Goal: Task Accomplishment & Management: Use online tool/utility

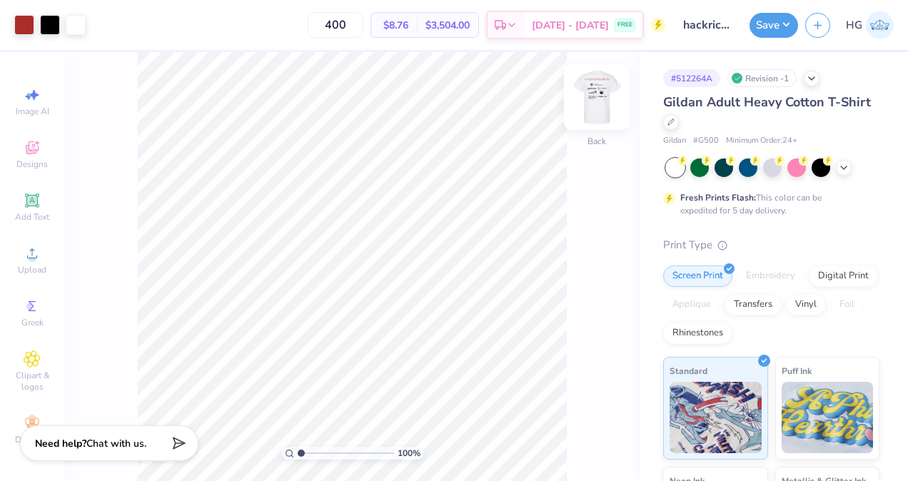
click at [601, 113] on img at bounding box center [596, 97] width 57 height 57
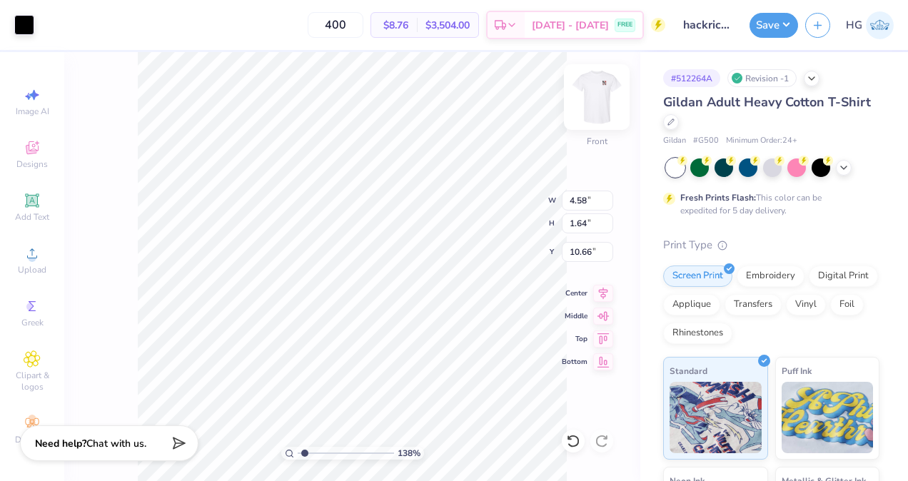
type input "1.37748373101115"
type input "3.62"
type input "1.30"
type input "11.00"
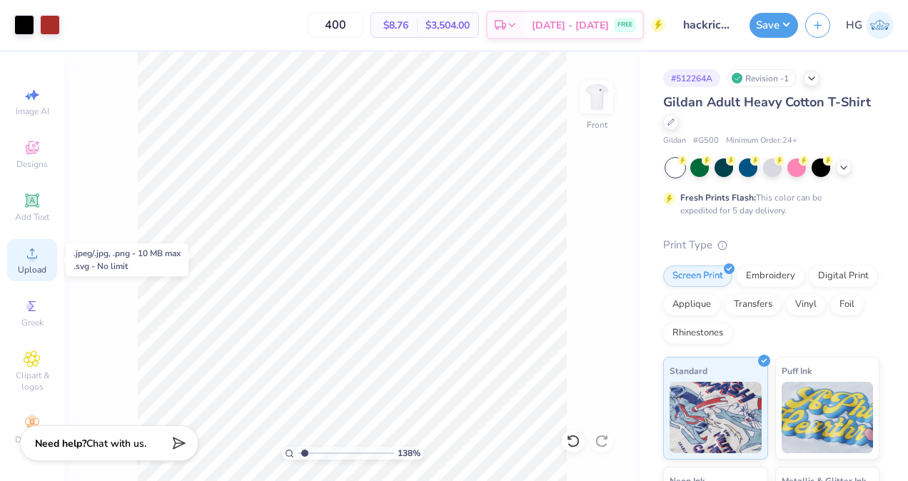
click at [43, 251] on div "Upload" at bounding box center [32, 260] width 50 height 42
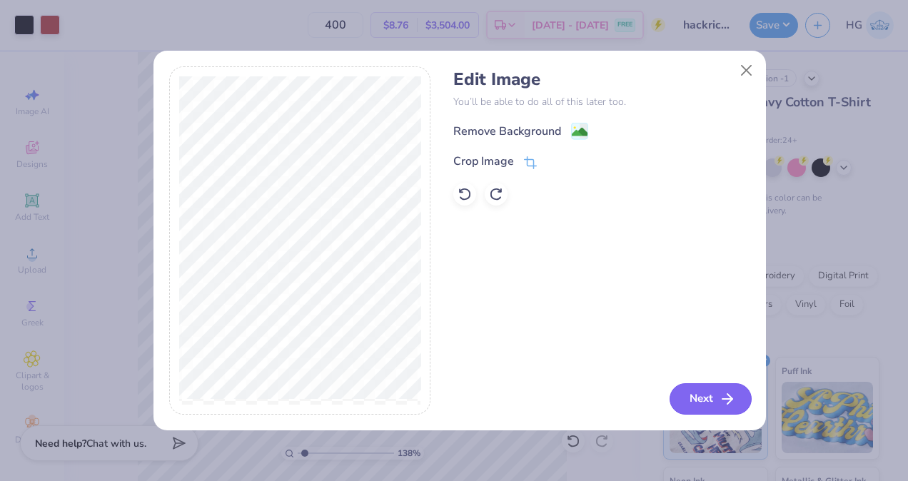
click at [735, 393] on icon "button" at bounding box center [727, 398] width 17 height 17
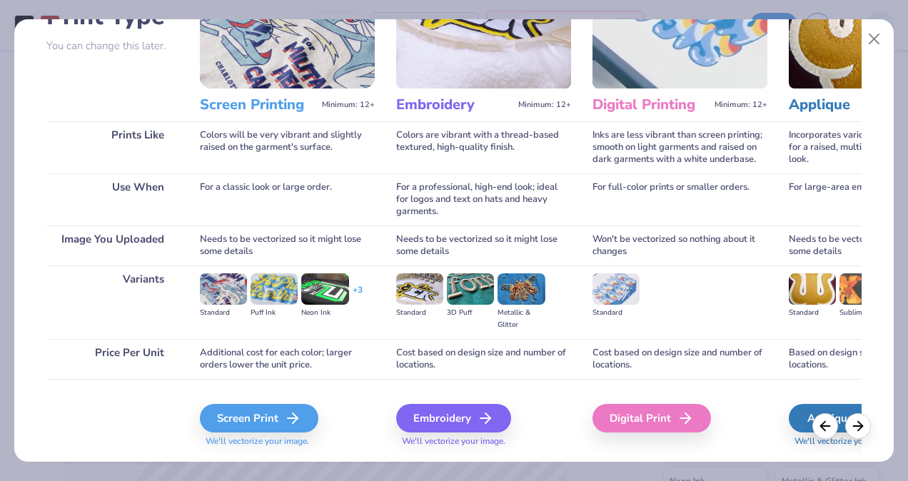
scroll to position [123, 0]
click at [293, 418] on line at bounding box center [293, 418] width 10 height 0
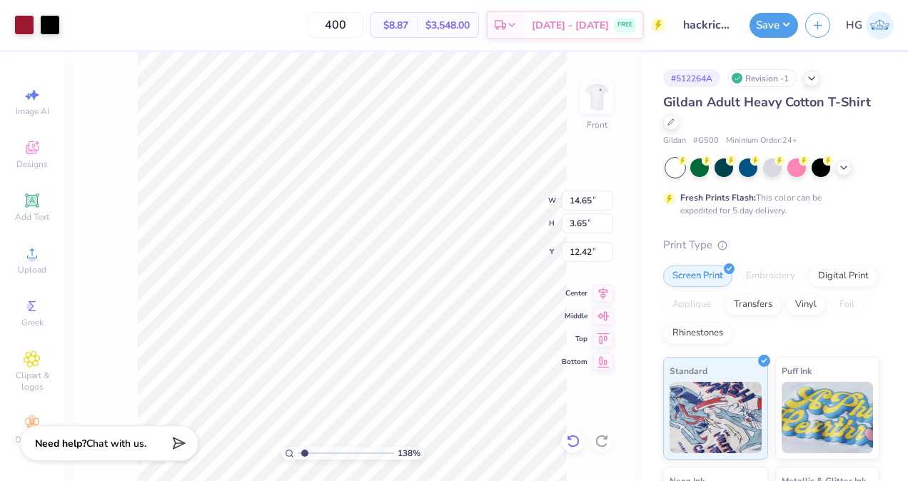
type input "1.37748373101115"
type input "4.60"
type input "1.15"
type input "14.93"
type input "1.37748373101115"
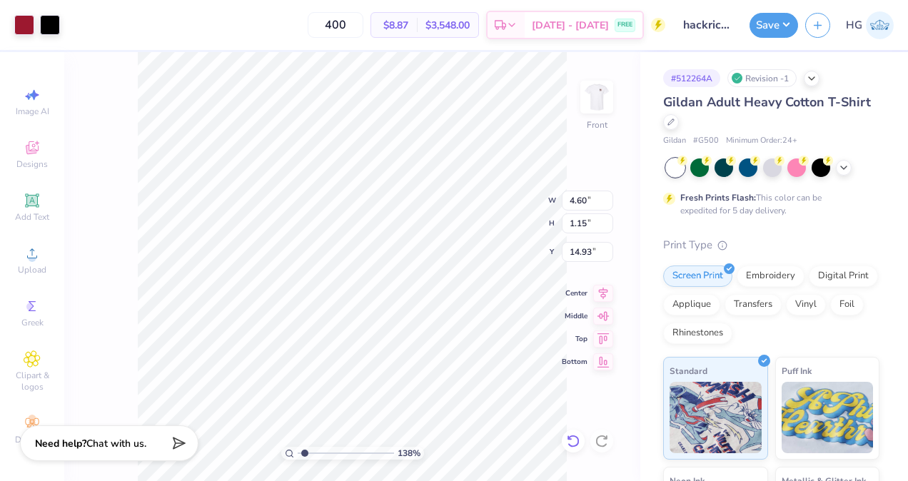
type input "1.75"
type input "0.87"
type input "11.49"
type input "1.37748373101115"
type input "11.08"
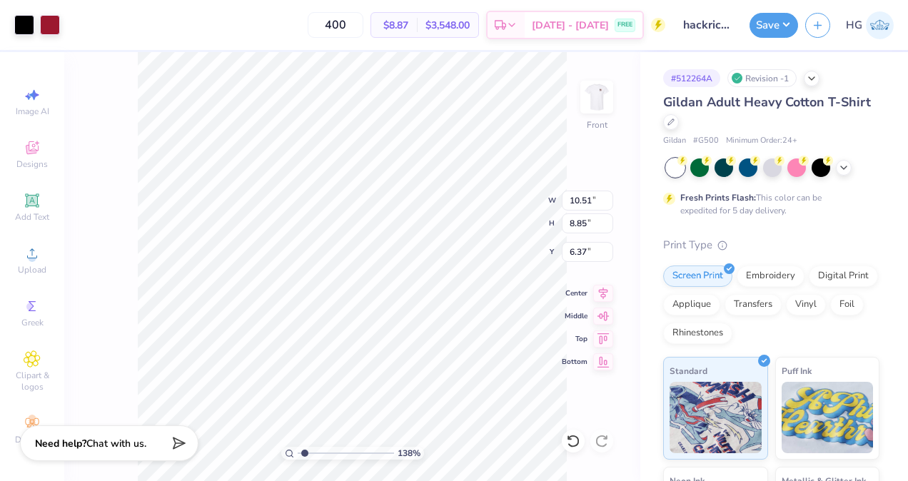
type input "1.37748373101115"
type input "6.06"
type input "1.37748373101115"
type input "10.50"
type input "1.37748373101115"
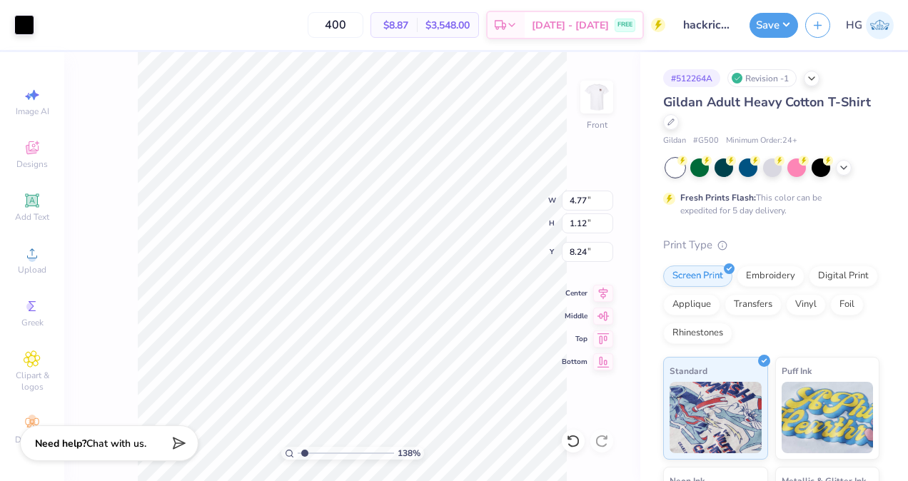
type input "8.06"
type input "1.37748373101115"
type input "10.50"
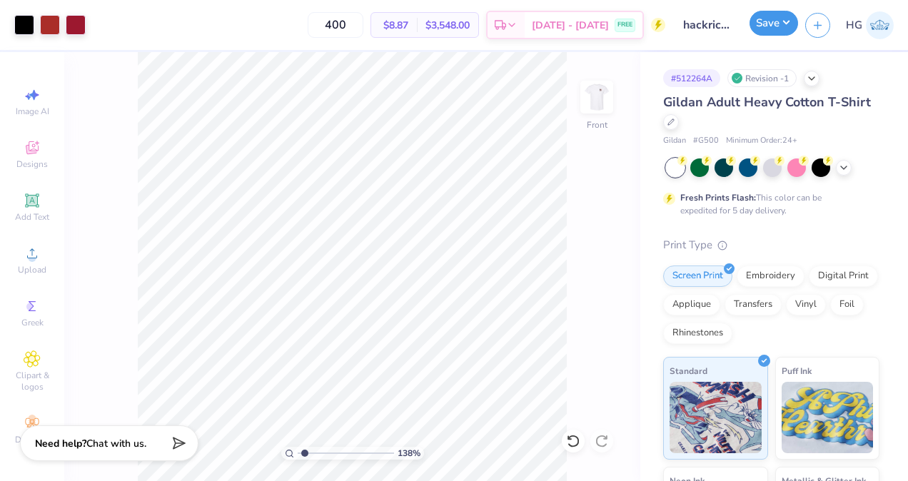
click at [774, 34] on button "Save" at bounding box center [773, 23] width 49 height 25
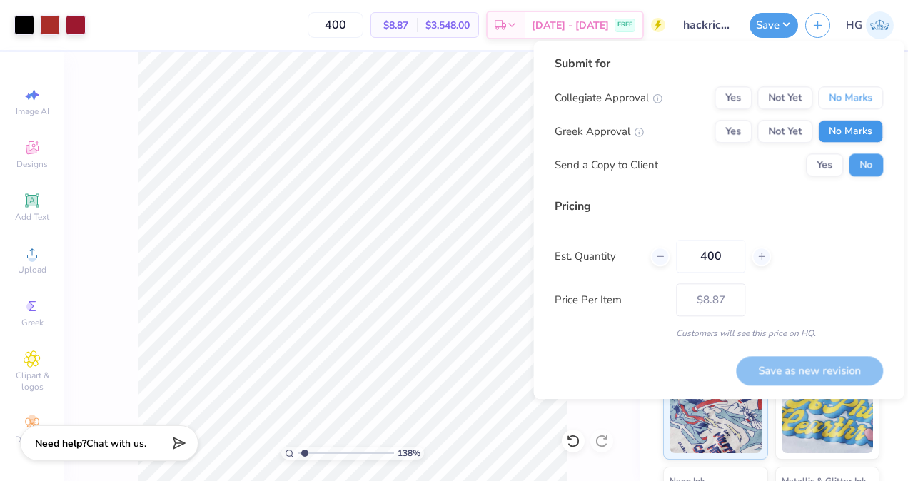
drag, startPoint x: 832, startPoint y: 101, endPoint x: 841, endPoint y: 140, distance: 39.6
click at [841, 140] on div "Collegiate Approval Yes Not Yet No Marks Greek Approval Yes Not Yet No Marks Se…" at bounding box center [719, 131] width 328 height 90
click at [841, 140] on button "No Marks" at bounding box center [850, 131] width 65 height 23
click at [841, 98] on button "No Marks" at bounding box center [850, 97] width 65 height 23
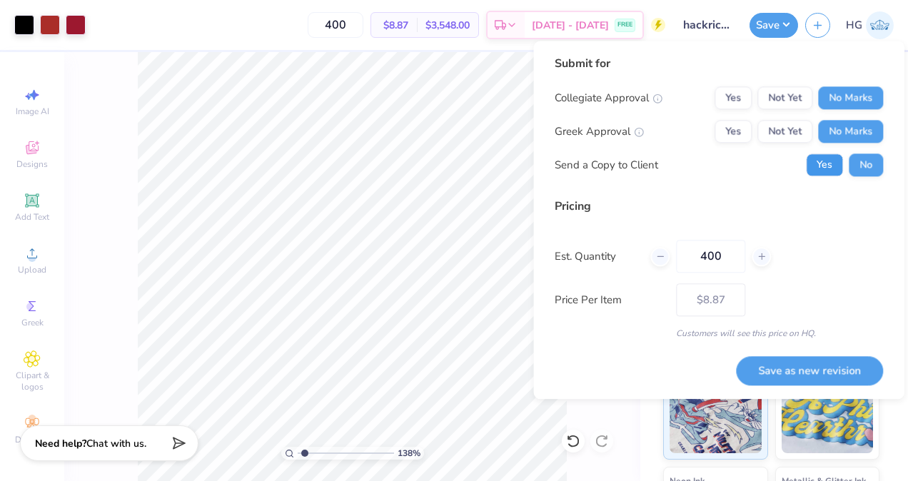
click at [828, 169] on button "Yes" at bounding box center [824, 164] width 37 height 23
type input "1.37748373101115"
click at [848, 379] on button "Save as new revision" at bounding box center [809, 370] width 147 height 29
click at [843, 375] on div "Save as new revision" at bounding box center [809, 370] width 147 height 29
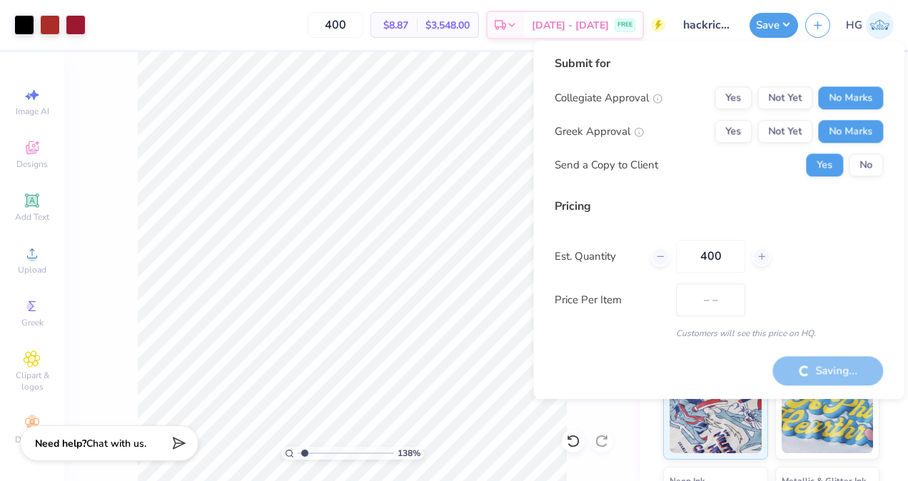
type input "$8.87"
type input "1.37748373101115"
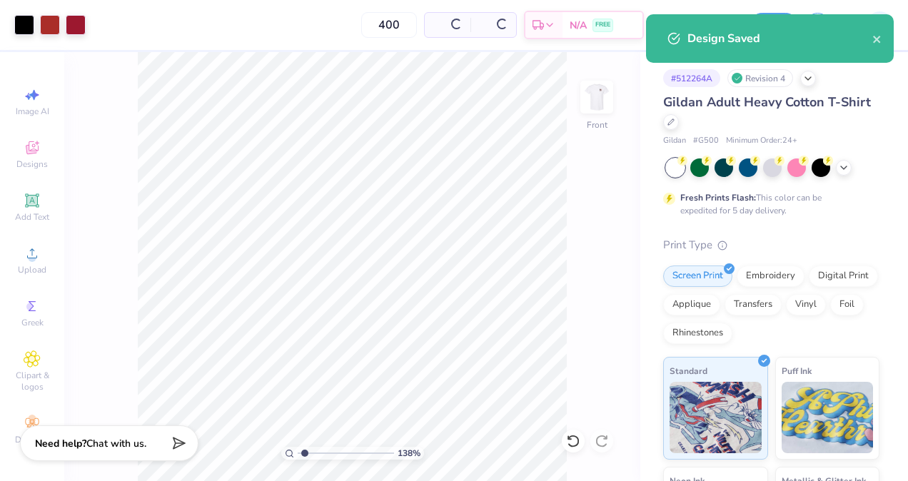
type input "$8.87"
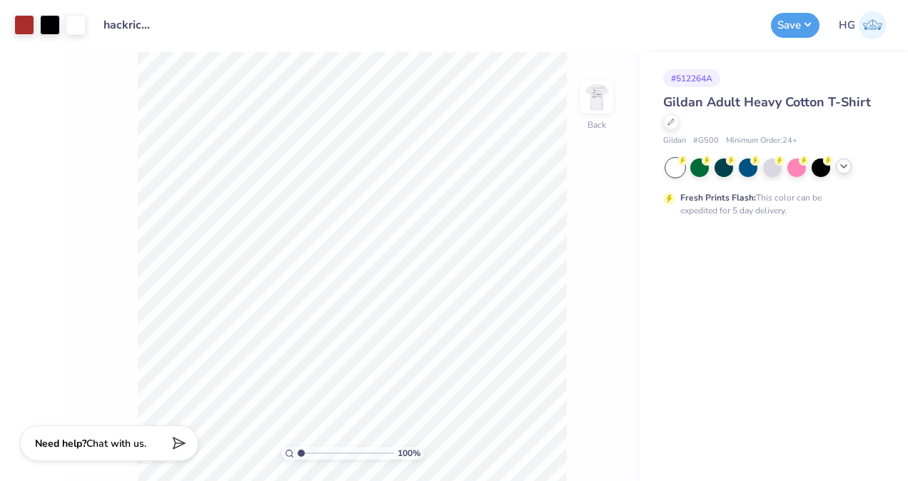
click at [842, 167] on icon at bounding box center [843, 166] width 11 height 11
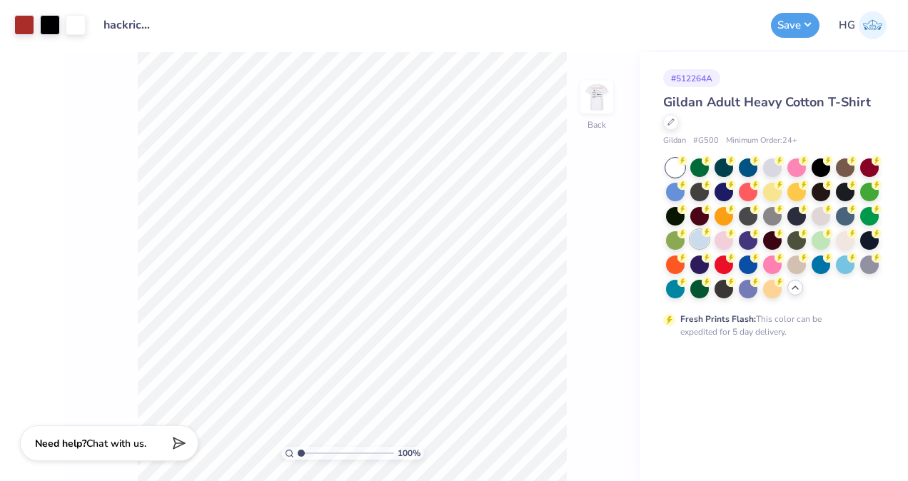
click at [704, 241] on div at bounding box center [699, 239] width 19 height 19
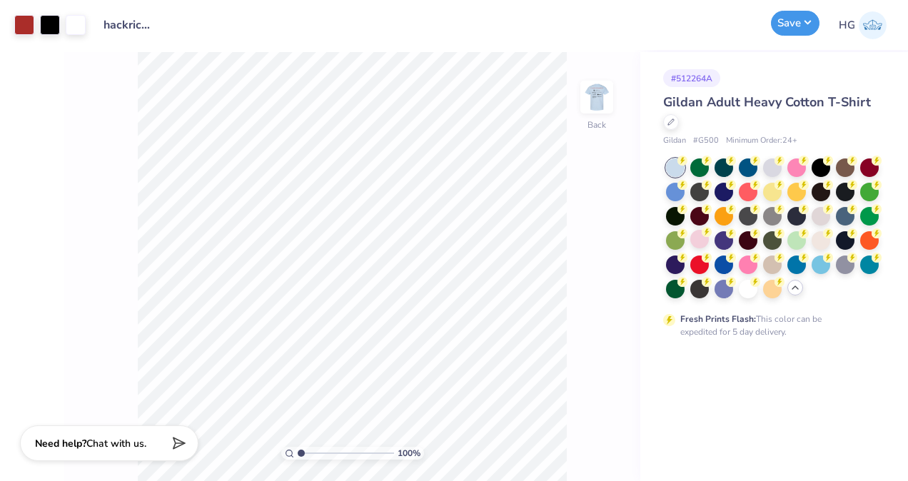
click at [799, 26] on button "Save" at bounding box center [795, 23] width 49 height 25
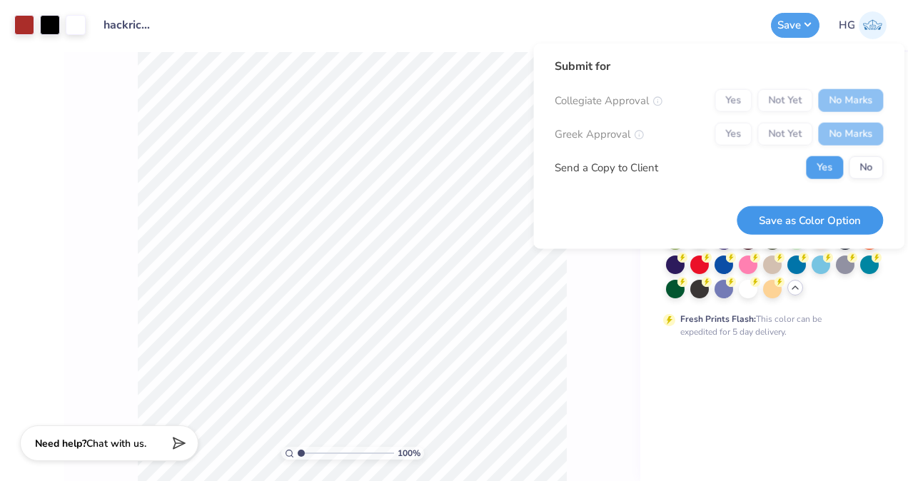
click at [814, 221] on button "Save as Color Option" at bounding box center [810, 220] width 146 height 29
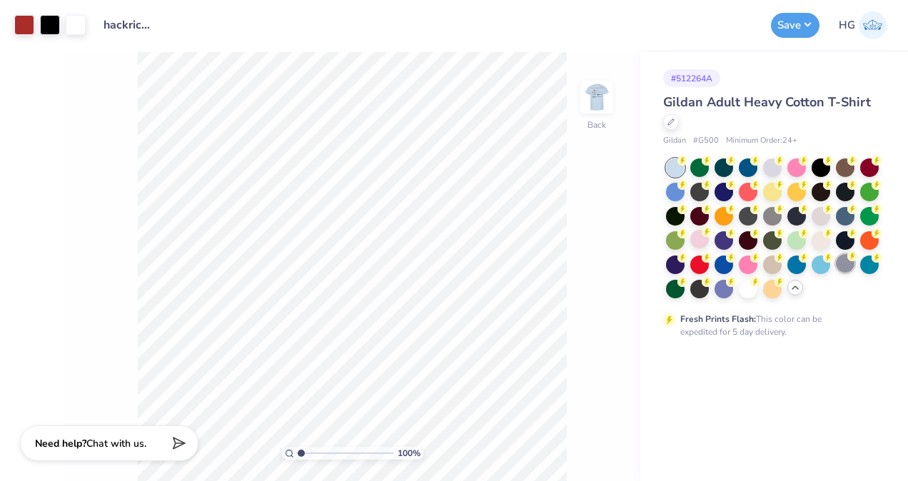
click at [849, 269] on div at bounding box center [845, 263] width 19 height 19
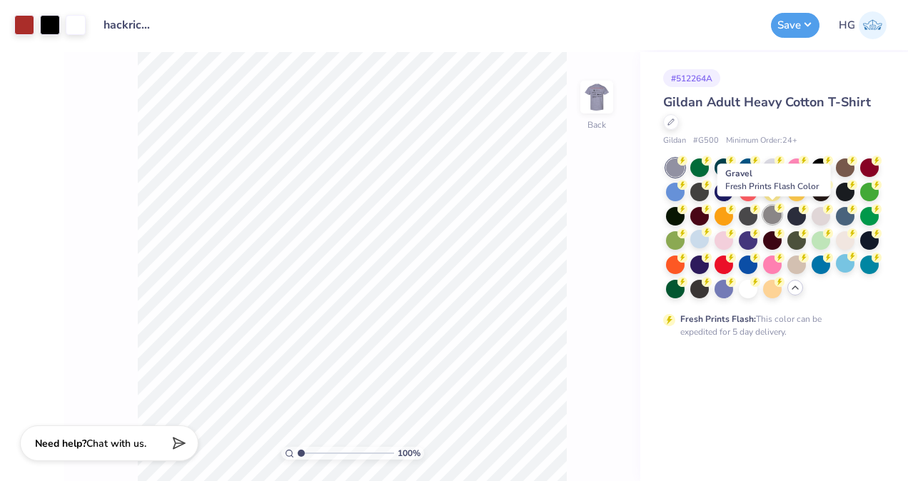
click at [780, 221] on div at bounding box center [772, 215] width 19 height 19
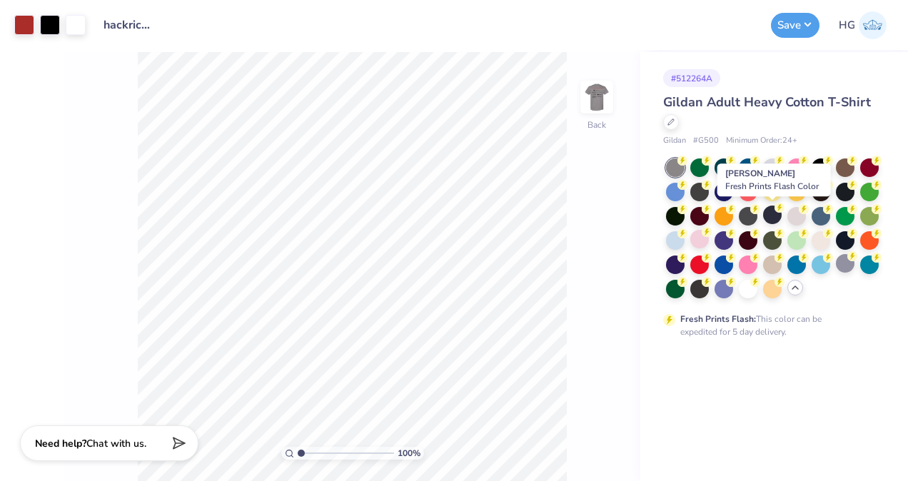
click at [795, 23] on button "Save" at bounding box center [795, 25] width 49 height 25
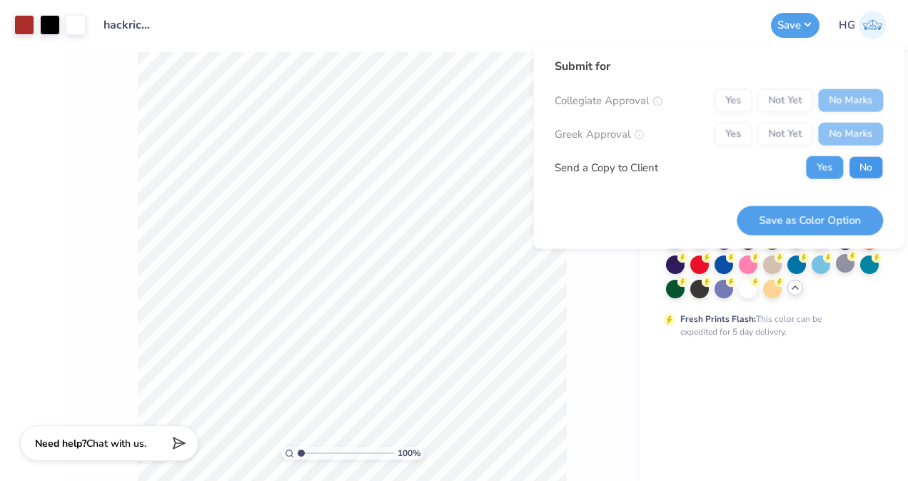
click at [869, 163] on button "No" at bounding box center [866, 167] width 34 height 23
click at [818, 174] on button "Yes" at bounding box center [824, 167] width 37 height 23
click at [827, 220] on button "Save as Color Option" at bounding box center [810, 220] width 146 height 29
